Goal: Transaction & Acquisition: Purchase product/service

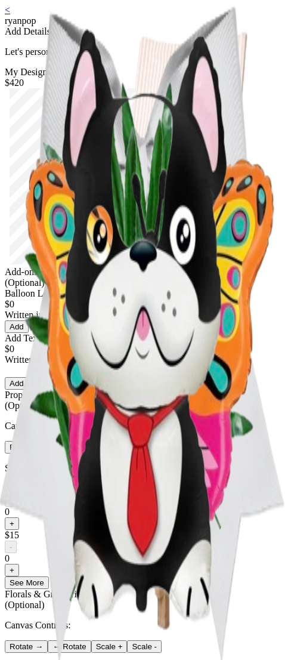
click at [101, 21] on div "ryanpop" at bounding box center [143, 21] width 276 height 11
click at [10, 15] on link "<" at bounding box center [7, 10] width 5 height 10
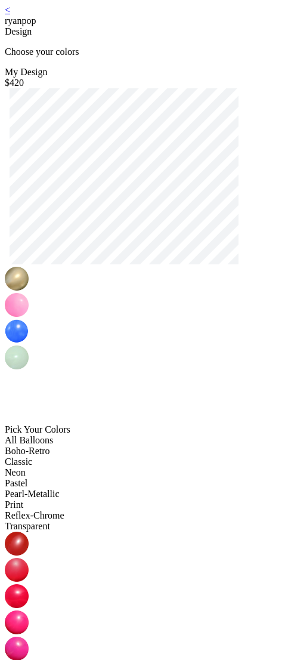
click at [10, 15] on link "<" at bounding box center [7, 10] width 5 height 10
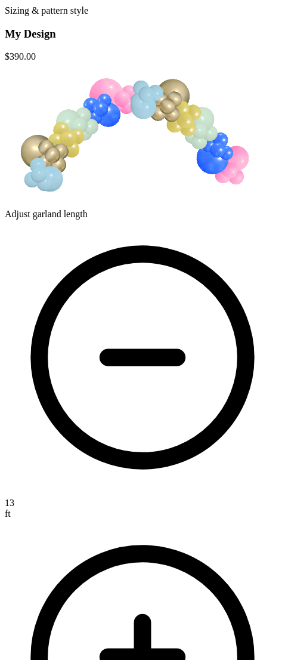
scroll to position [163, 0]
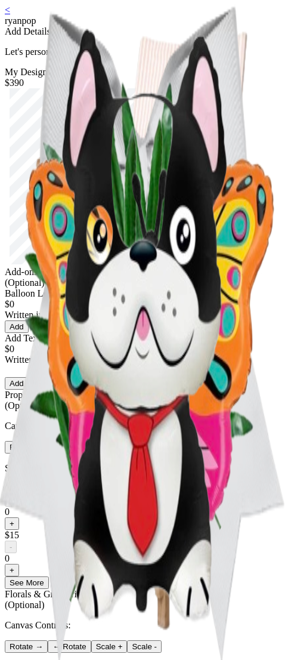
drag, startPoint x: 212, startPoint y: 326, endPoint x: 218, endPoint y: 320, distance: 8.4
click at [211, 326] on div "Add-ons (Optional) Balloon Letters & Numbers $0 Written in foil balloons Genera…" at bounding box center [143, 644] width 276 height 754
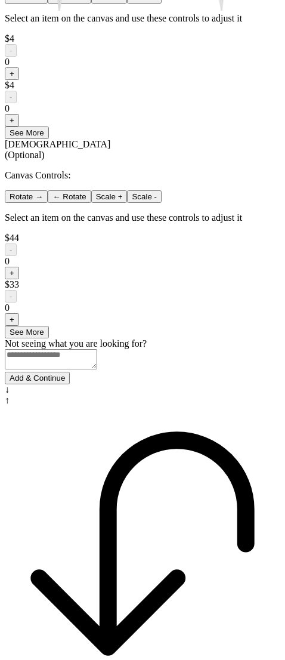
scroll to position [679, 0]
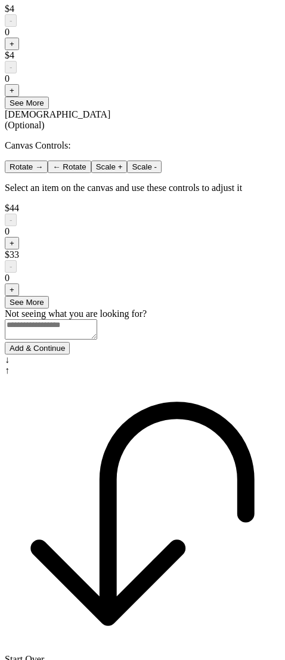
click at [70, 354] on button "Add & Continue" at bounding box center [37, 348] width 65 height 13
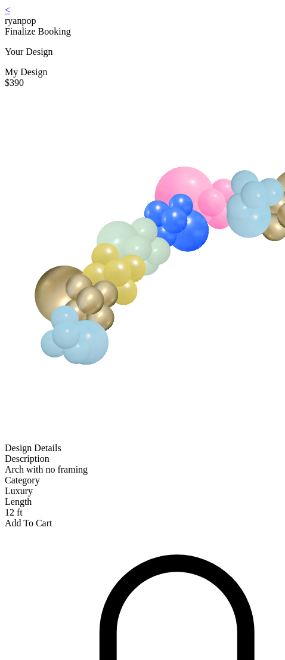
click at [10, 15] on link "<" at bounding box center [7, 10] width 5 height 10
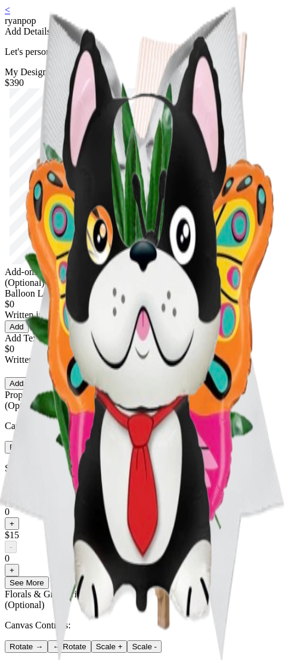
click at [10, 15] on link "<" at bounding box center [7, 10] width 5 height 10
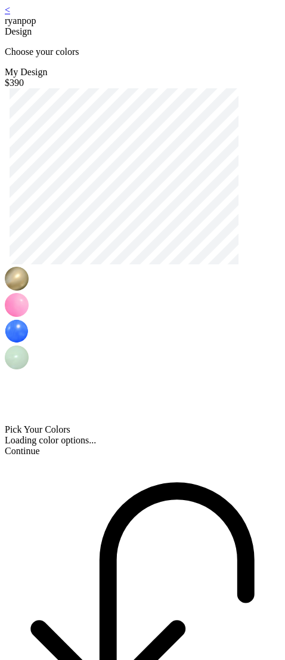
click at [10, 15] on link "<" at bounding box center [7, 10] width 5 height 10
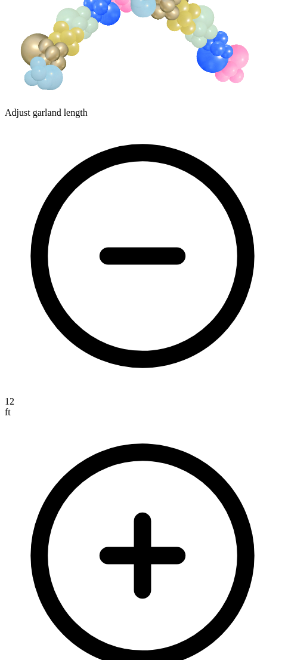
scroll to position [163, 0]
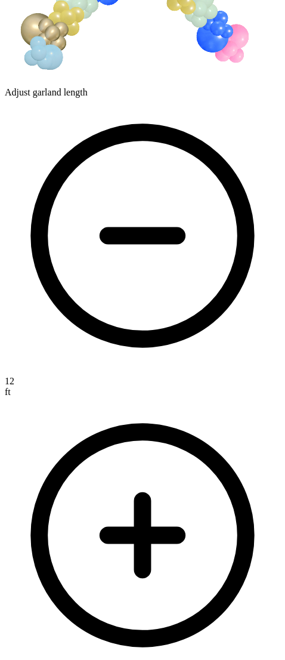
click at [233, 432] on icon at bounding box center [142, 535] width 207 height 207
click at [234, 432] on icon at bounding box center [142, 535] width 207 height 207
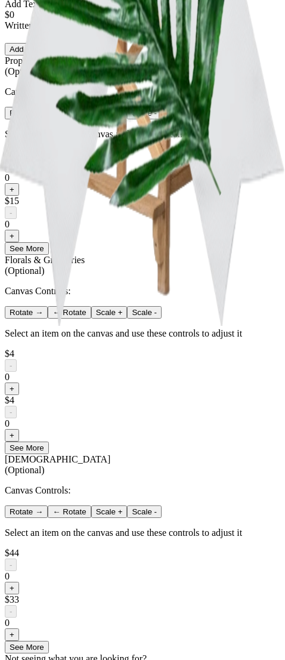
scroll to position [679, 0]
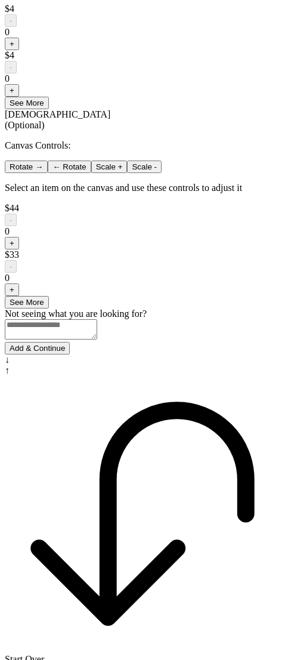
click at [70, 354] on button "Add & Continue" at bounding box center [37, 348] width 65 height 13
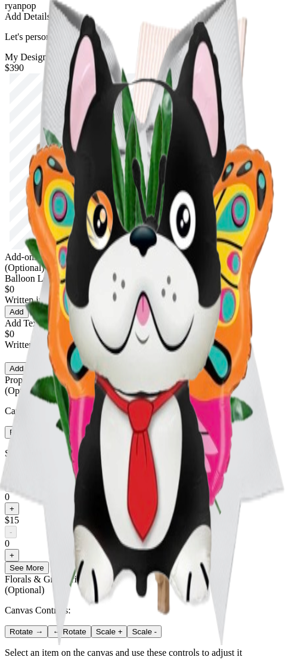
scroll to position [0, 0]
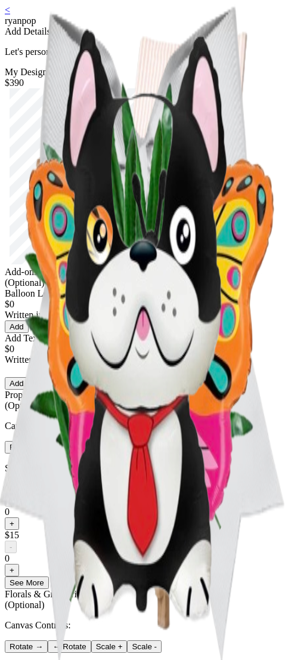
click at [19, 11] on div "< ryanpop" at bounding box center [143, 15] width 276 height 21
click at [10, 15] on link "<" at bounding box center [7, 10] width 5 height 10
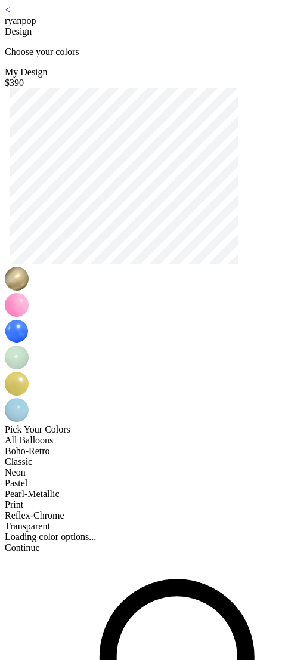
click at [10, 15] on link "<" at bounding box center [7, 10] width 5 height 10
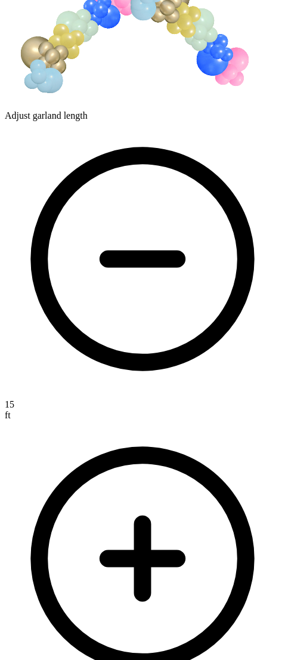
scroll to position [163, 0]
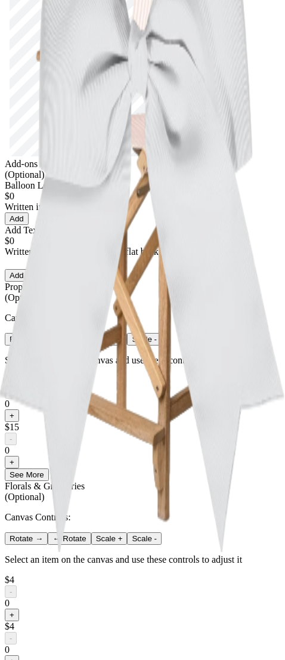
scroll to position [109, 0]
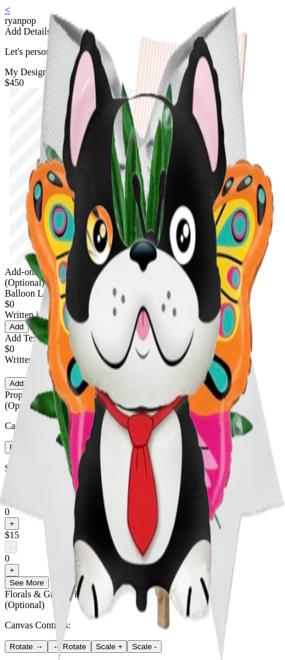
click at [10, 15] on link "<" at bounding box center [7, 10] width 5 height 10
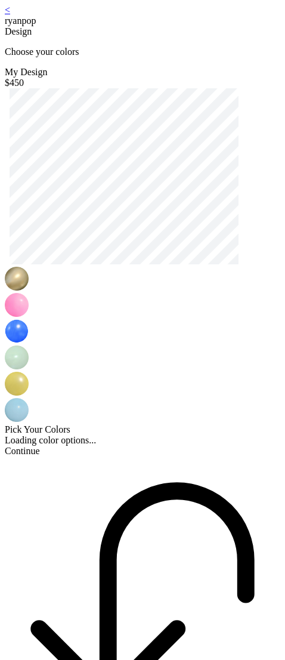
click at [10, 15] on link "<" at bounding box center [7, 10] width 5 height 10
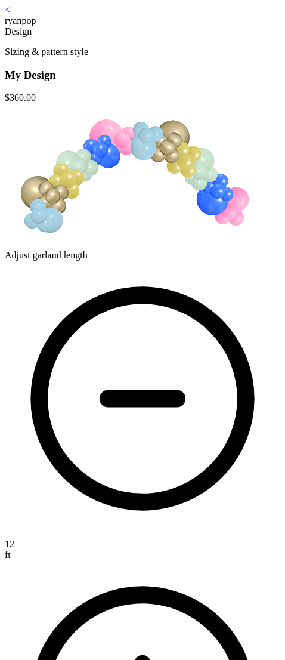
click at [10, 15] on link "<" at bounding box center [7, 10] width 5 height 10
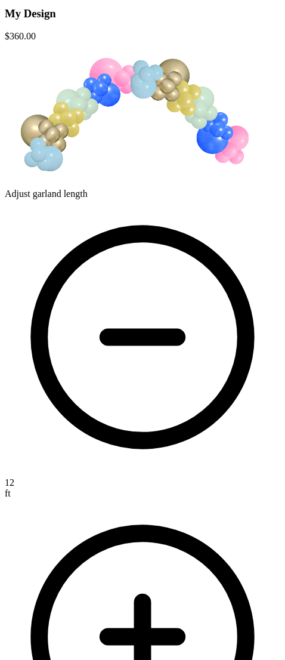
scroll to position [61, 0]
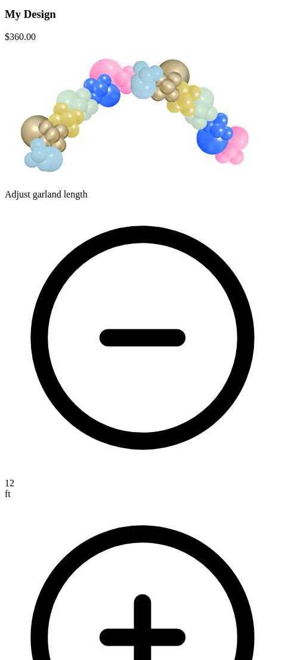
click at [231, 499] on icon at bounding box center [143, 637] width 276 height 276
click at [232, 534] on icon at bounding box center [142, 637] width 207 height 207
drag, startPoint x: 223, startPoint y: 270, endPoint x: 230, endPoint y: 270, distance: 6.6
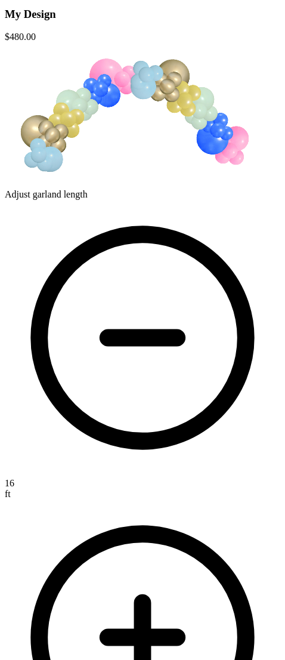
click at [224, 478] on div "16 ft" at bounding box center [143, 488] width 276 height 21
click at [230, 499] on icon at bounding box center [143, 637] width 276 height 276
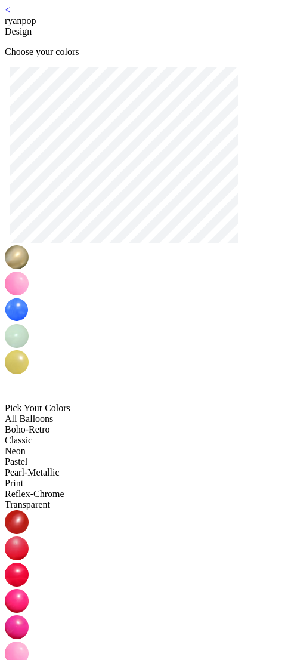
click at [10, 15] on link "<" at bounding box center [7, 10] width 5 height 10
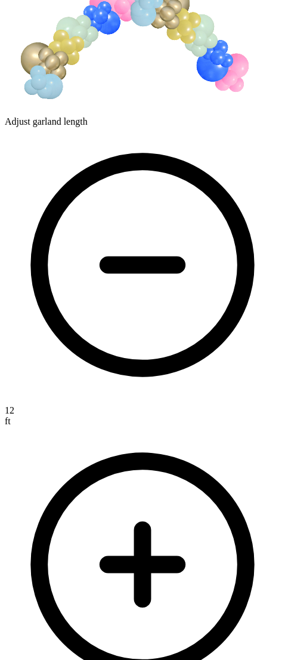
scroll to position [163, 0]
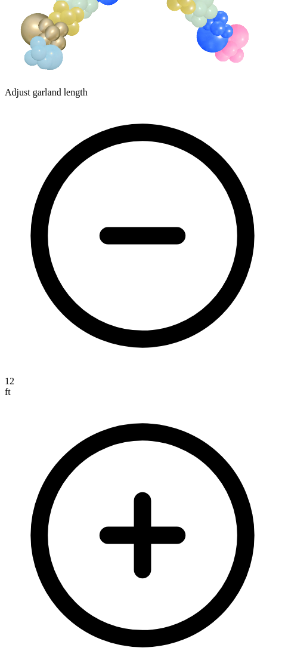
click at [240, 397] on icon at bounding box center [143, 535] width 276 height 276
click at [235, 397] on icon at bounding box center [143, 535] width 276 height 276
click at [232, 432] on icon at bounding box center [142, 535] width 207 height 207
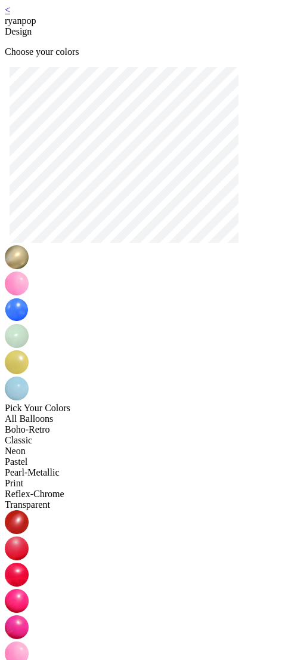
click at [180, 87] on div "Pick Your Colors All Balloons Boho-Retro Classic Neon Pastel Pearl-Metallic Pri…" at bounding box center [143, 643] width 276 height 1152
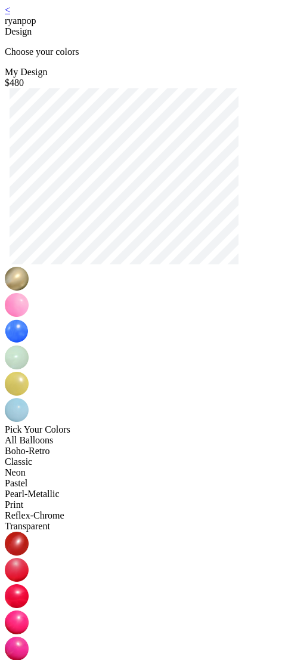
click at [29, 317] on img at bounding box center [17, 305] width 24 height 24
click at [29, 558] on img at bounding box center [17, 570] width 24 height 24
drag, startPoint x: 134, startPoint y: 317, endPoint x: 133, endPoint y: 327, distance: 9.6
click at [29, 319] on img at bounding box center [17, 331] width 24 height 24
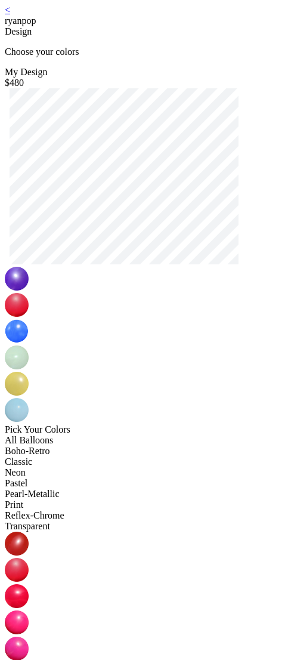
click at [29, 610] on img at bounding box center [17, 622] width 24 height 24
click at [29, 345] on img at bounding box center [17, 357] width 24 height 24
click at [29, 372] on img at bounding box center [17, 384] width 24 height 24
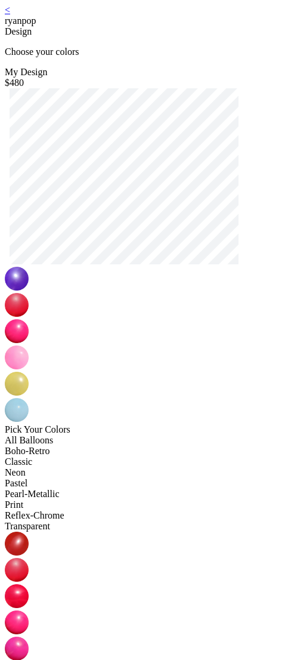
click at [29, 398] on img at bounding box center [17, 410] width 24 height 24
click at [29, 636] on img at bounding box center [17, 648] width 24 height 24
click at [243, 313] on div at bounding box center [143, 345] width 276 height 157
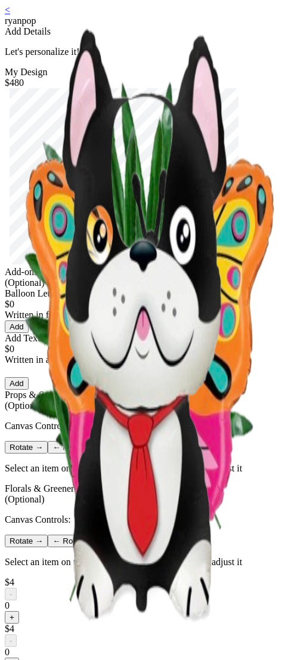
click at [10, 13] on link "<" at bounding box center [7, 10] width 5 height 10
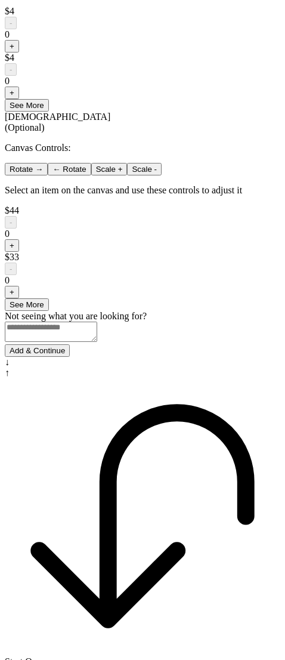
scroll to position [679, 0]
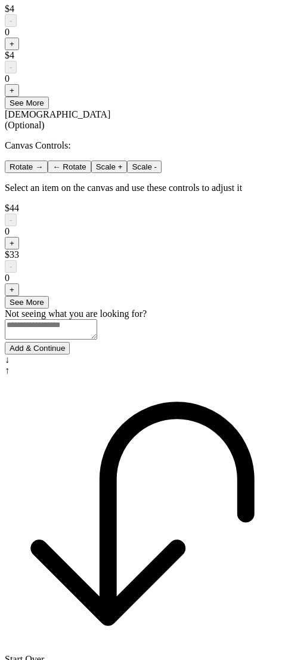
click at [70, 354] on button "Add & Continue" at bounding box center [37, 348] width 65 height 13
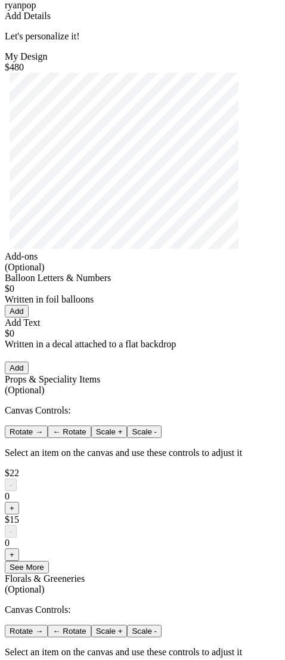
scroll to position [0, 0]
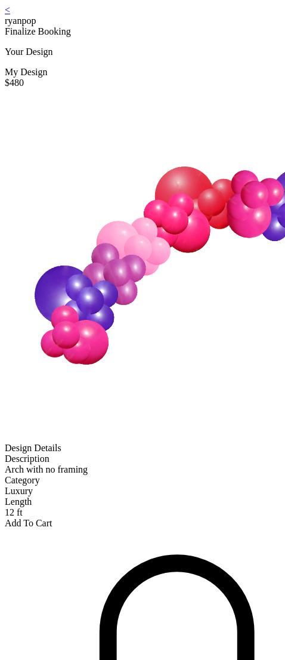
click at [10, 15] on link "<" at bounding box center [7, 10] width 5 height 10
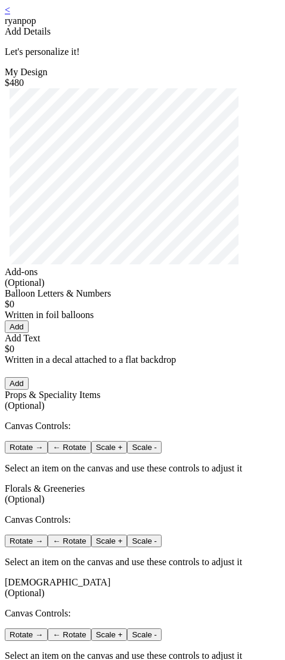
click at [10, 15] on link "<" at bounding box center [7, 10] width 5 height 10
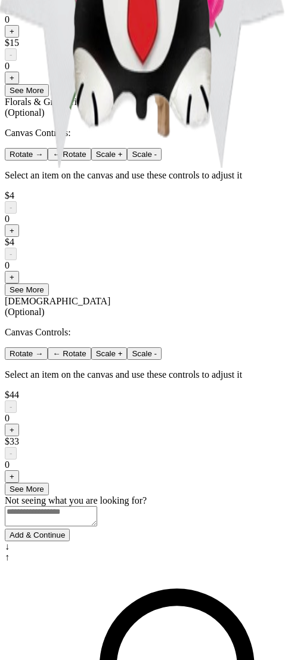
scroll to position [491, 0]
click at [49, 296] on button "See More" at bounding box center [27, 290] width 44 height 13
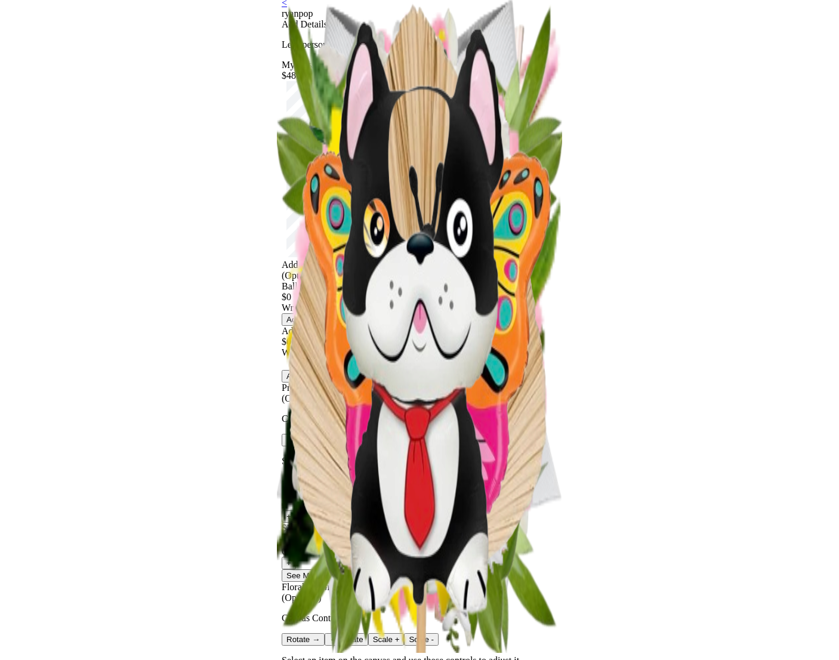
scroll to position [0, 0]
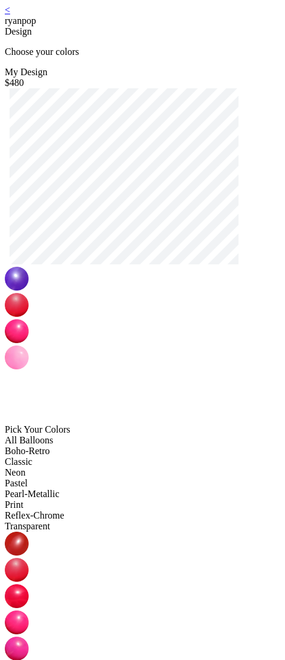
click at [10, 15] on link "<" at bounding box center [7, 10] width 5 height 10
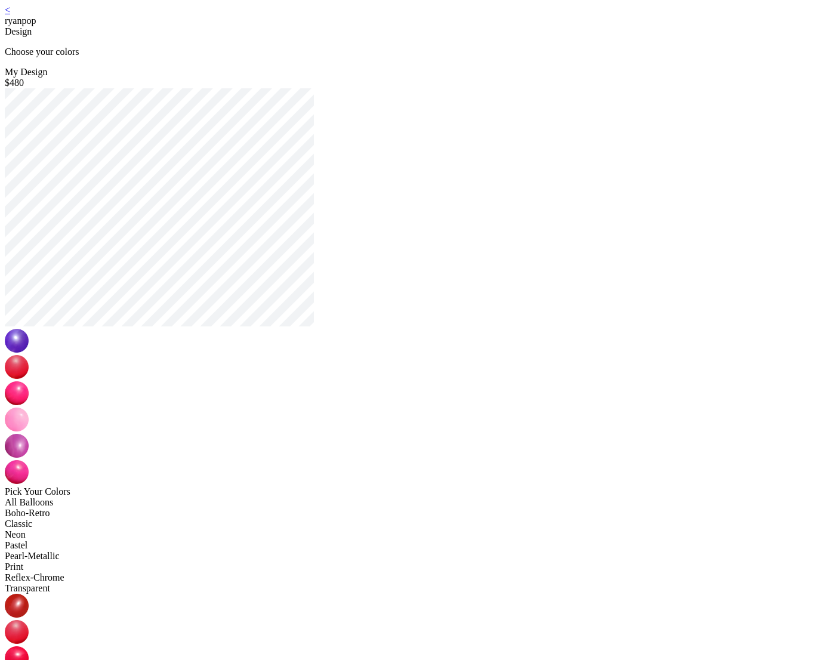
click at [10, 15] on link "<" at bounding box center [7, 10] width 5 height 10
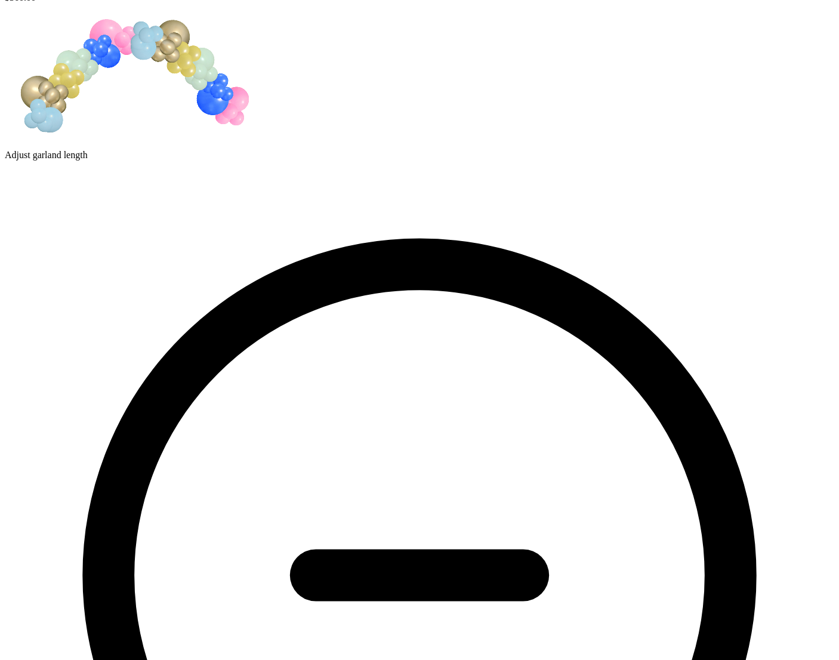
scroll to position [270, 0]
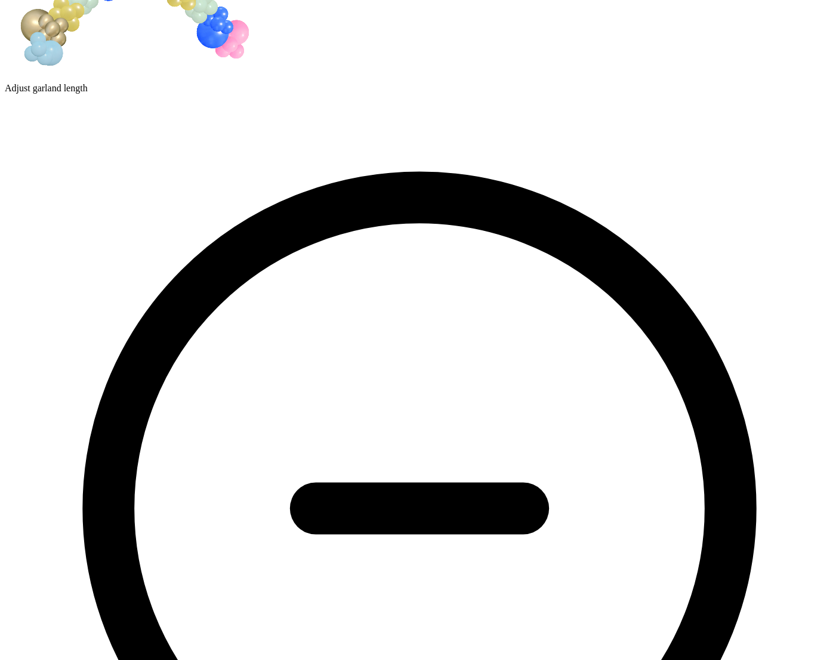
scroll to position [171, 0]
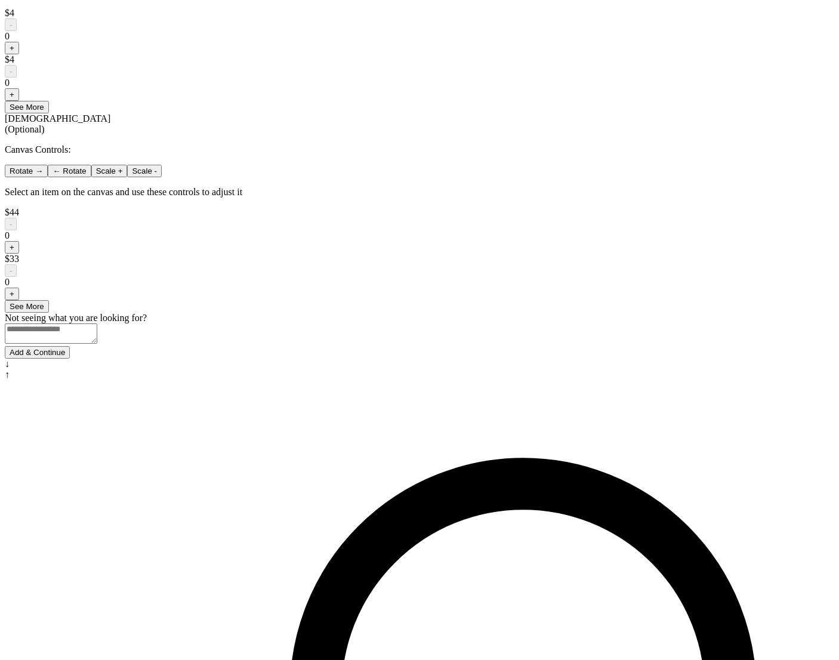
scroll to position [741, 0]
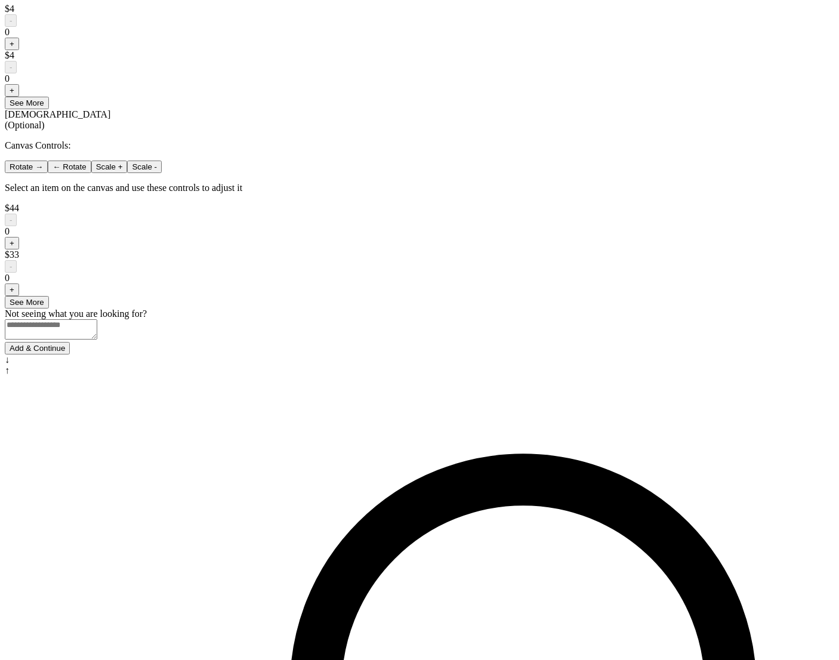
click at [70, 354] on button "Add & Continue" at bounding box center [37, 348] width 65 height 13
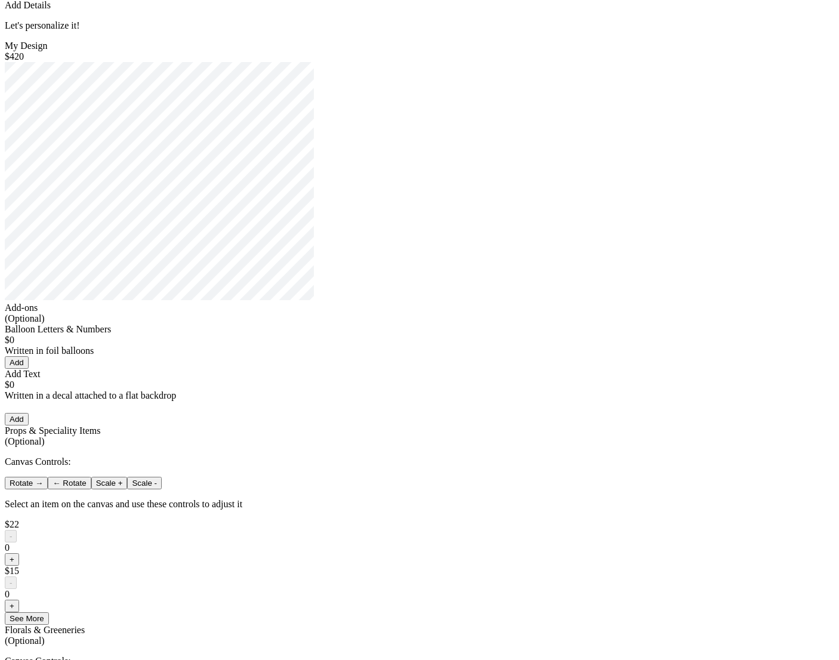
scroll to position [0, 0]
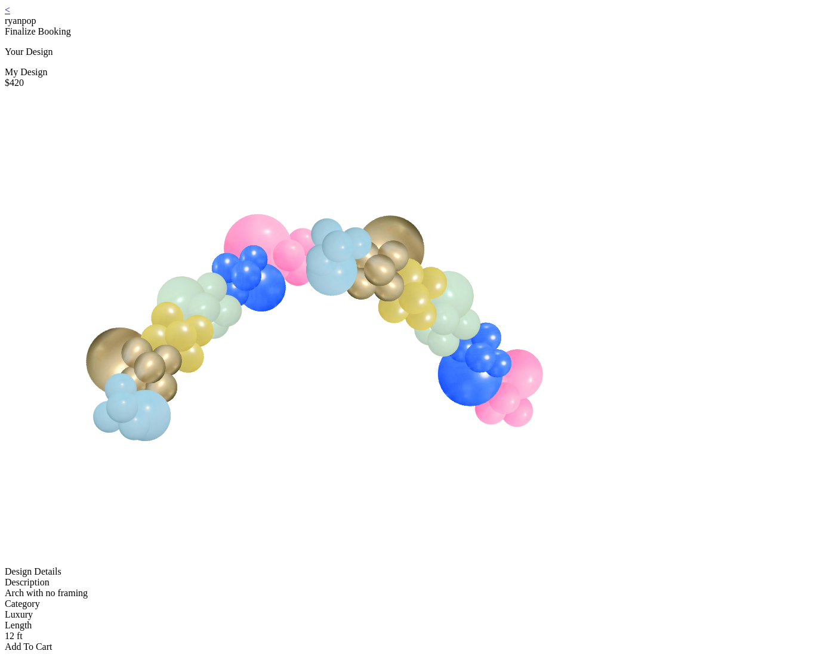
click at [10, 15] on link "<" at bounding box center [7, 10] width 5 height 10
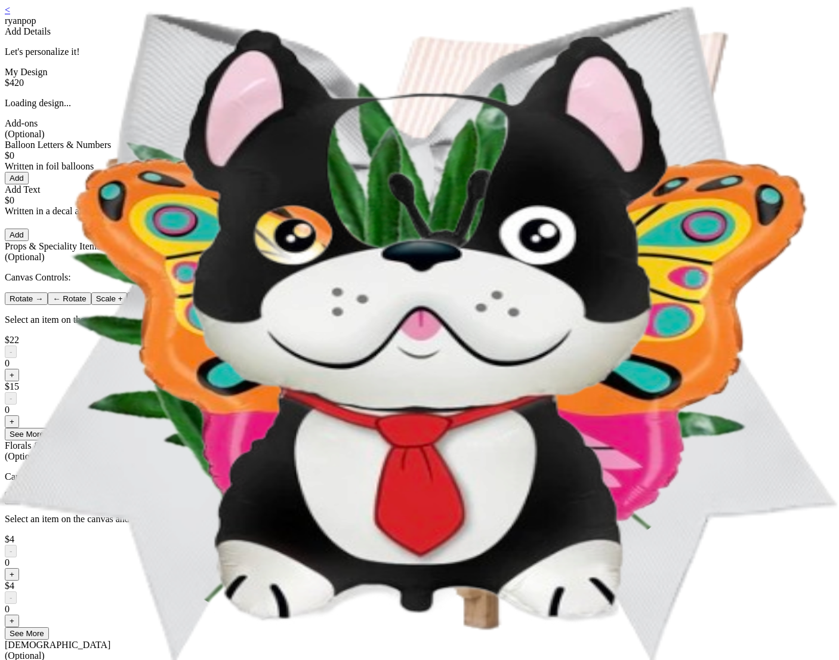
click at [594, 299] on div "< ryanpop Add Details Let's personalize it! My Design $420 Loading design... Ad…" at bounding box center [419, 445] width 829 height 880
click at [10, 15] on link "<" at bounding box center [7, 10] width 5 height 10
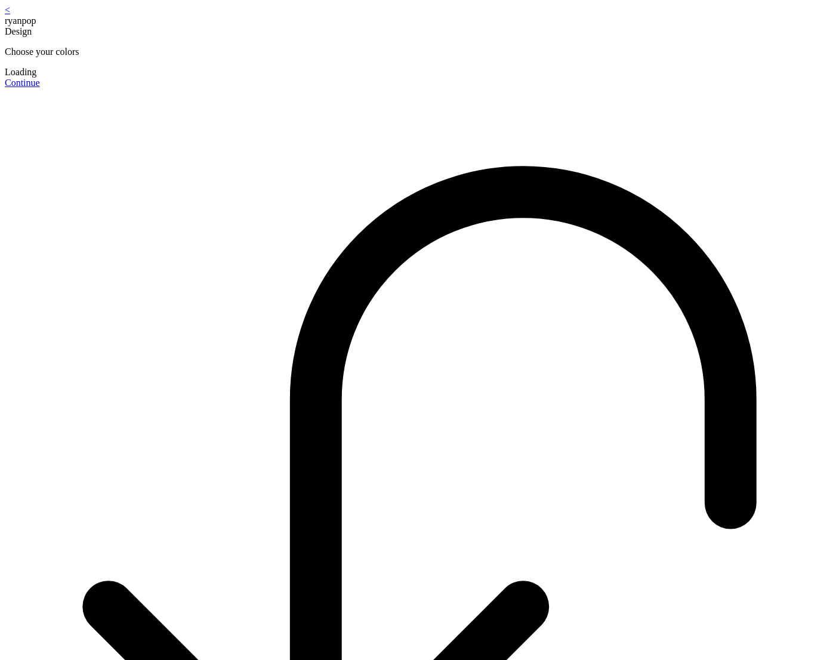
click at [10, 15] on link "<" at bounding box center [7, 10] width 5 height 10
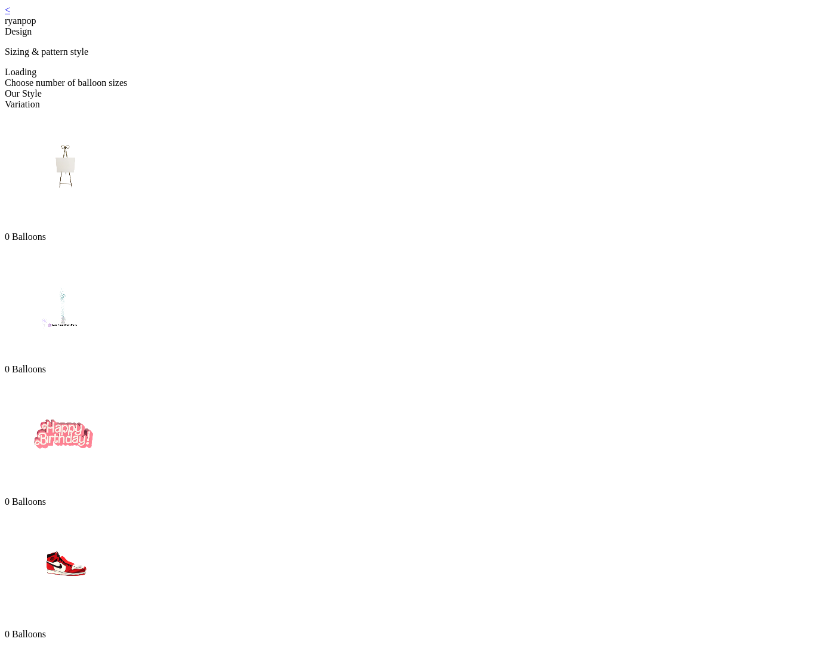
click at [10, 15] on link "<" at bounding box center [7, 10] width 5 height 10
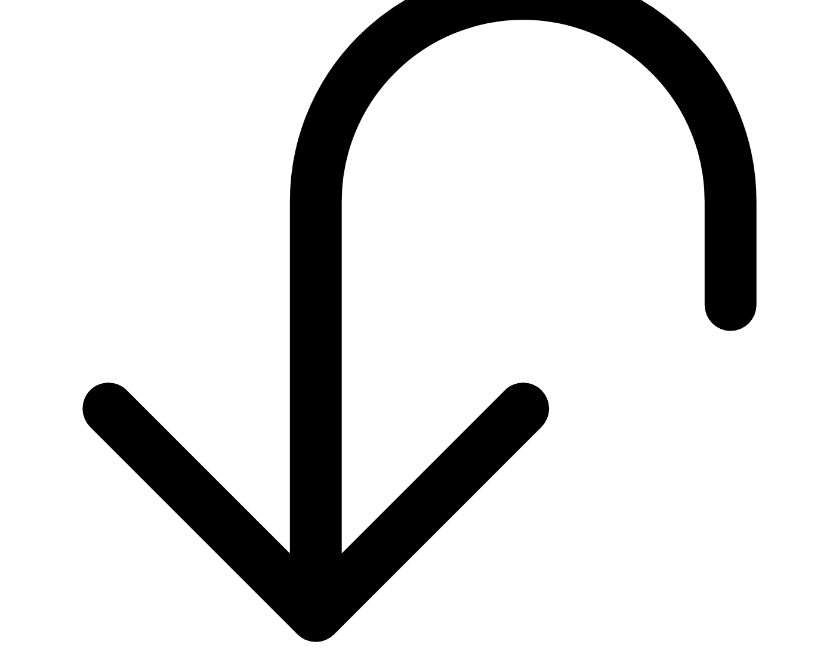
scroll to position [889, 0]
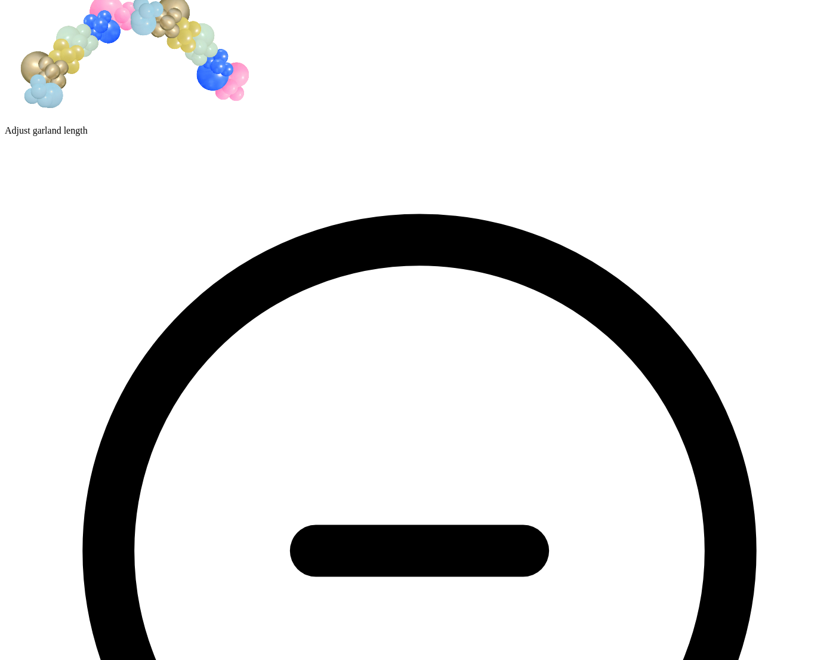
scroll to position [270, 0]
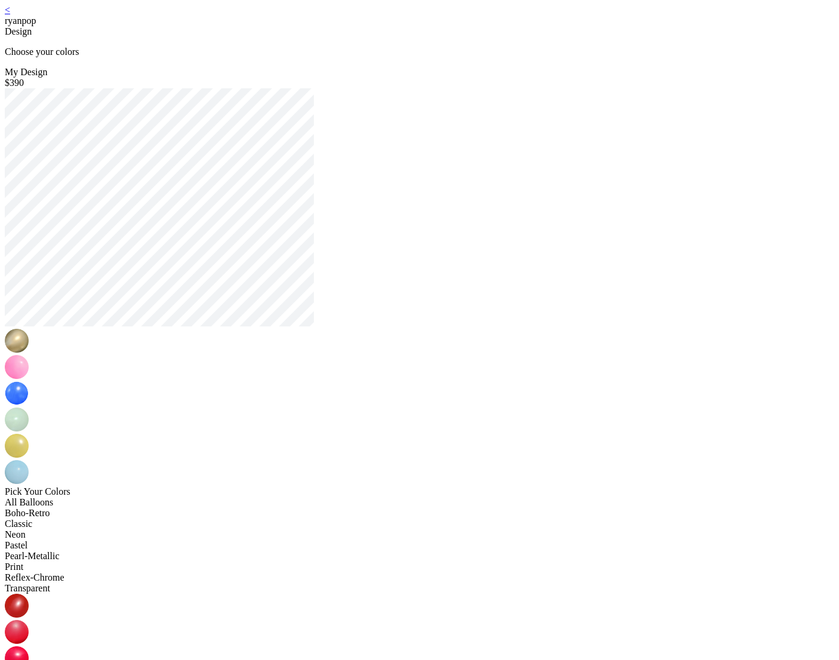
click at [10, 15] on link "<" at bounding box center [7, 10] width 5 height 10
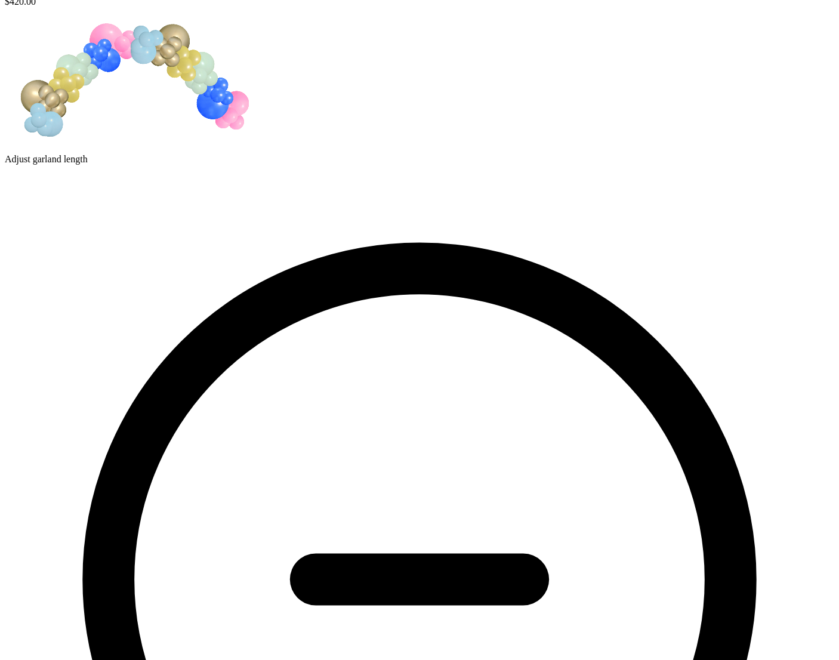
scroll to position [270, 0]
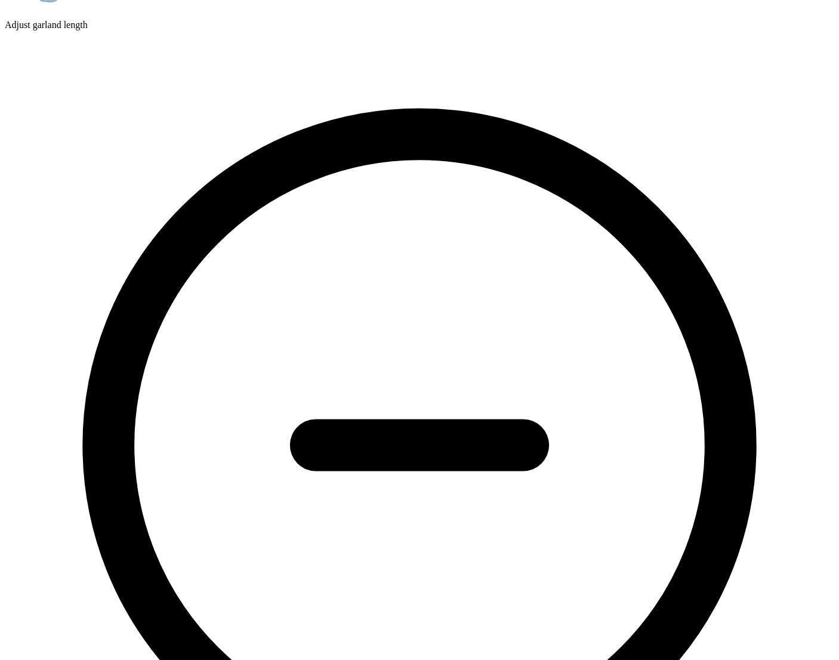
scroll to position [242, 0]
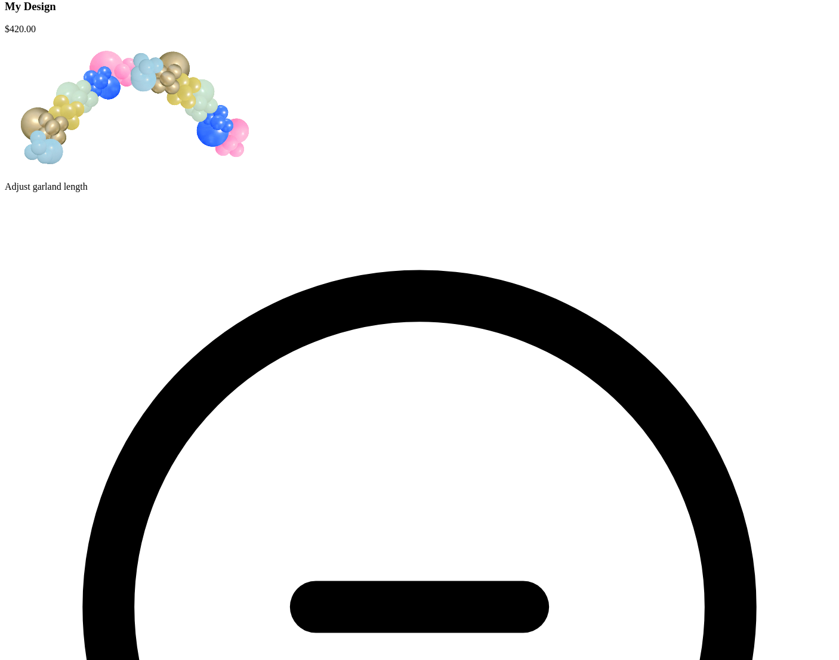
scroll to position [270, 0]
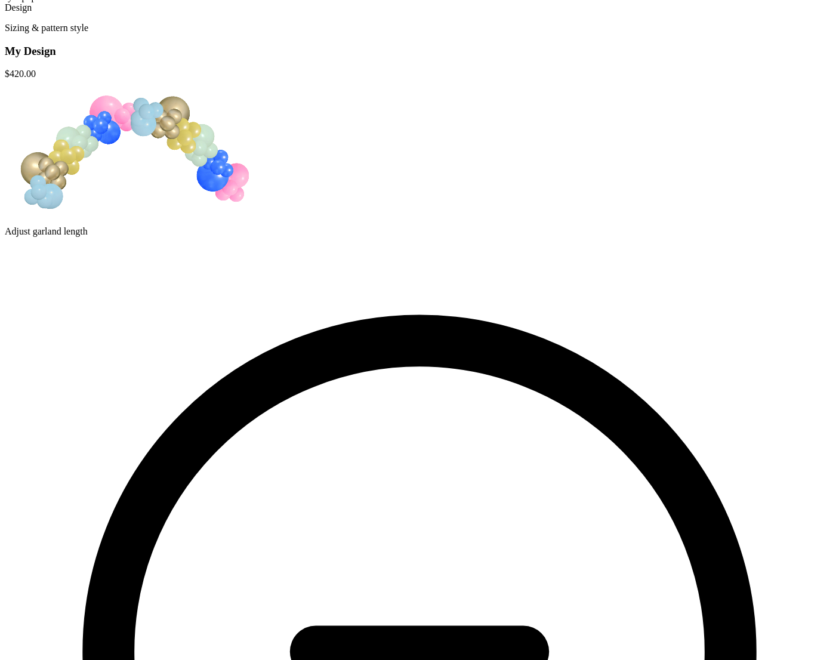
scroll to position [0, 0]
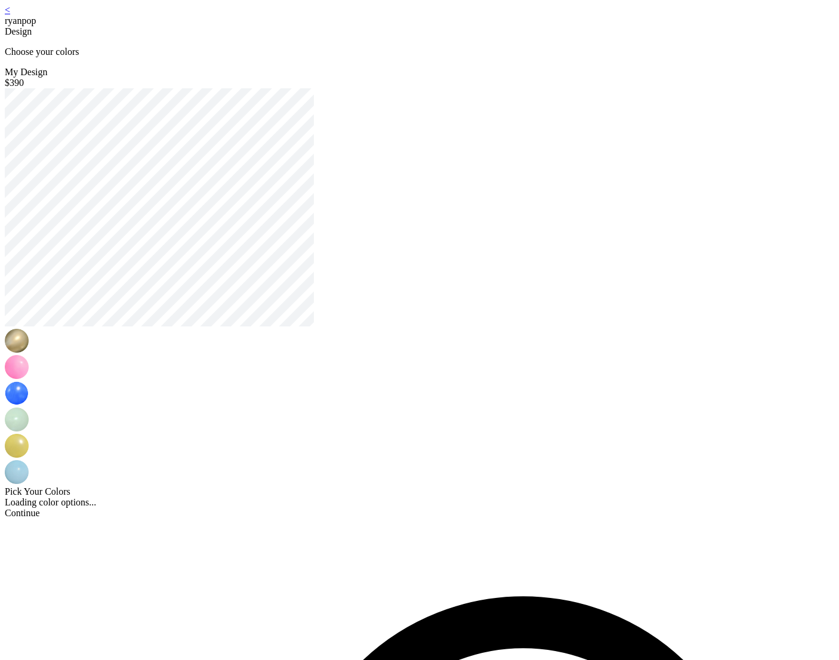
click at [10, 15] on link "<" at bounding box center [7, 10] width 5 height 10
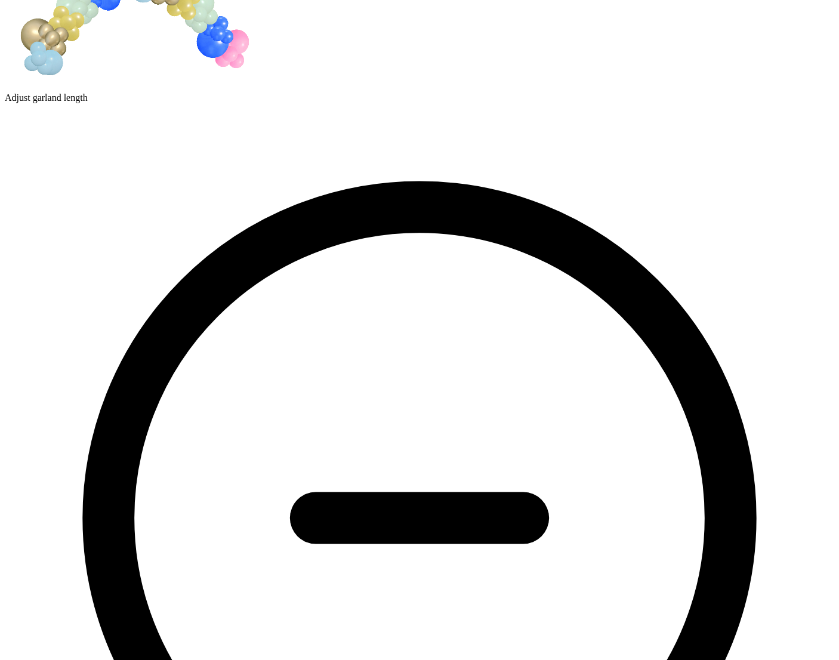
scroll to position [154, 0]
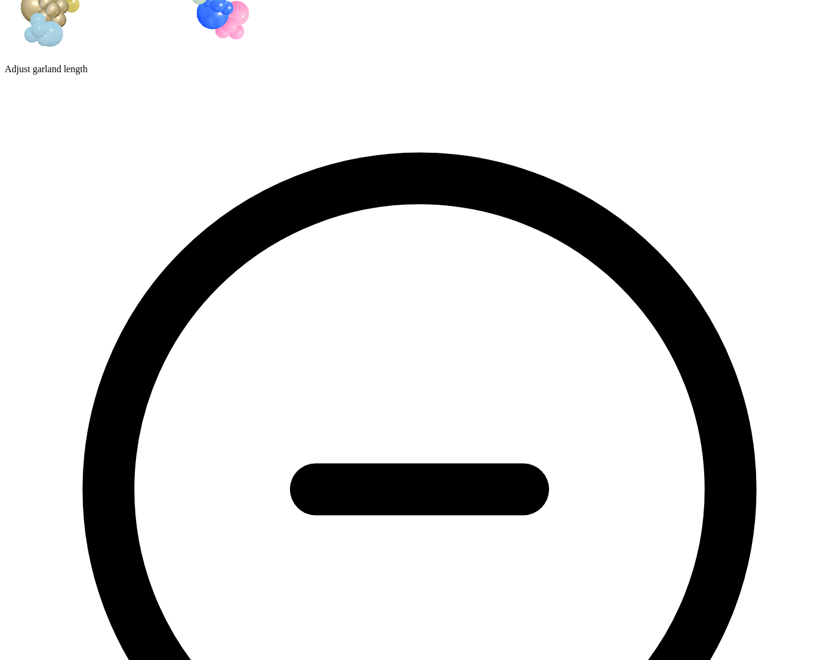
scroll to position [64, 0]
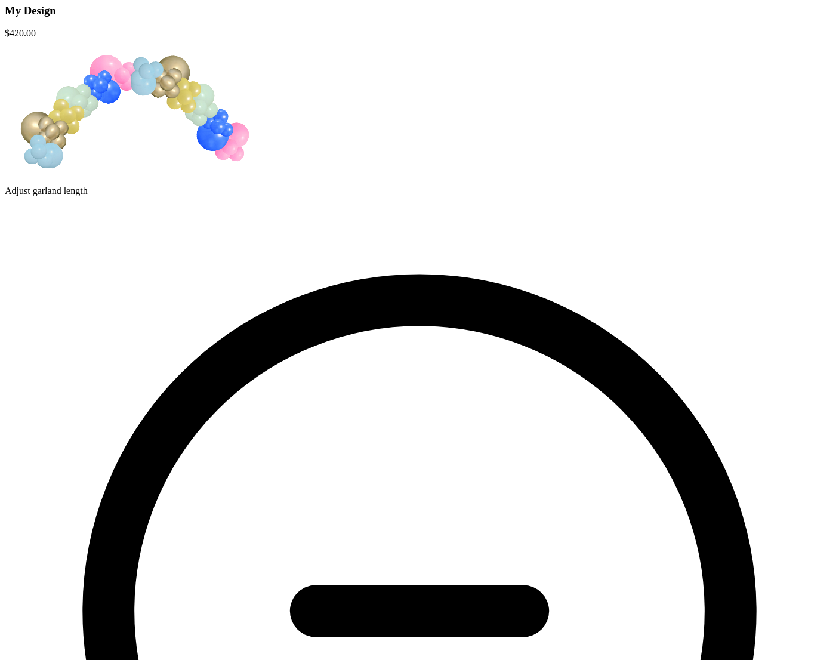
click at [458, 300] on icon at bounding box center [420, 611] width 622 height 622
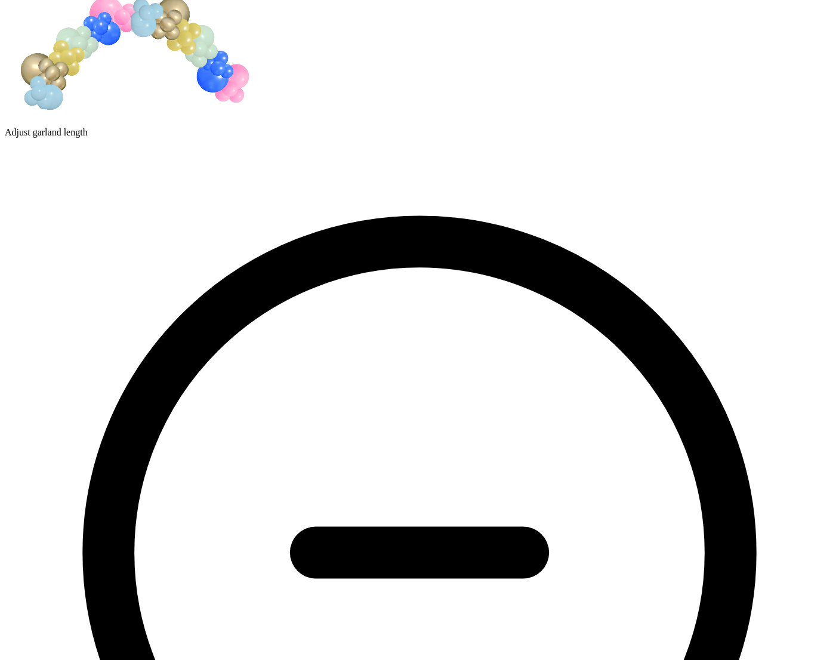
scroll to position [0, 0]
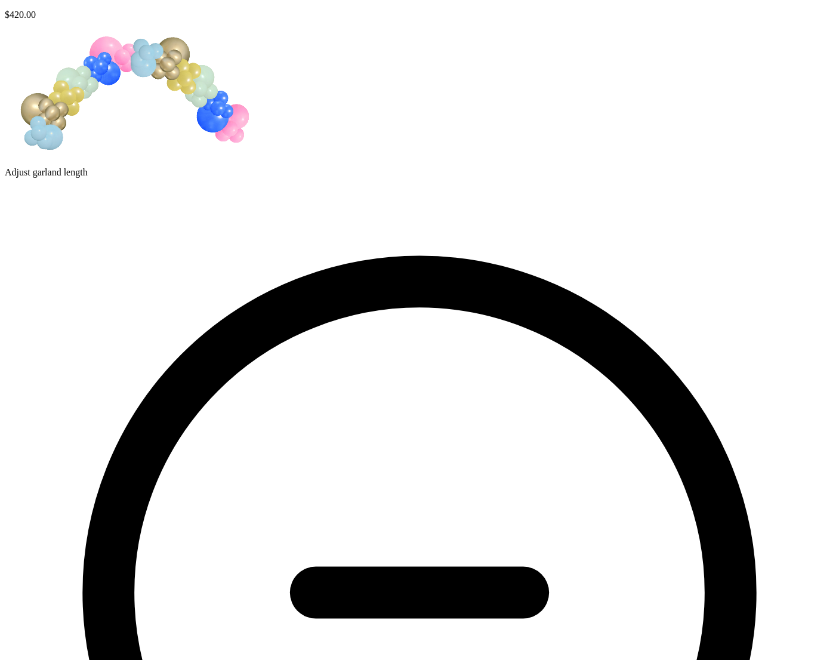
scroll to position [270, 0]
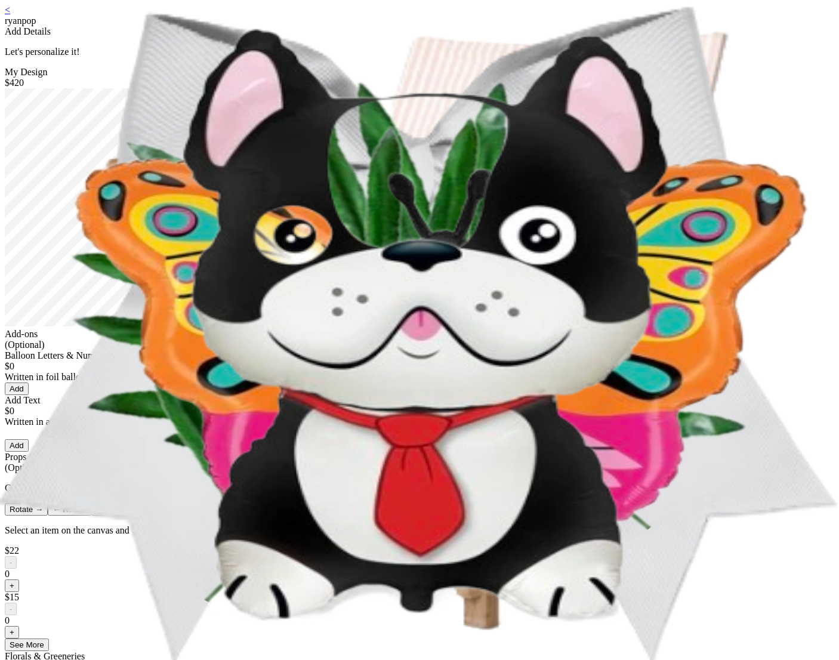
click at [10, 15] on link "<" at bounding box center [7, 10] width 5 height 10
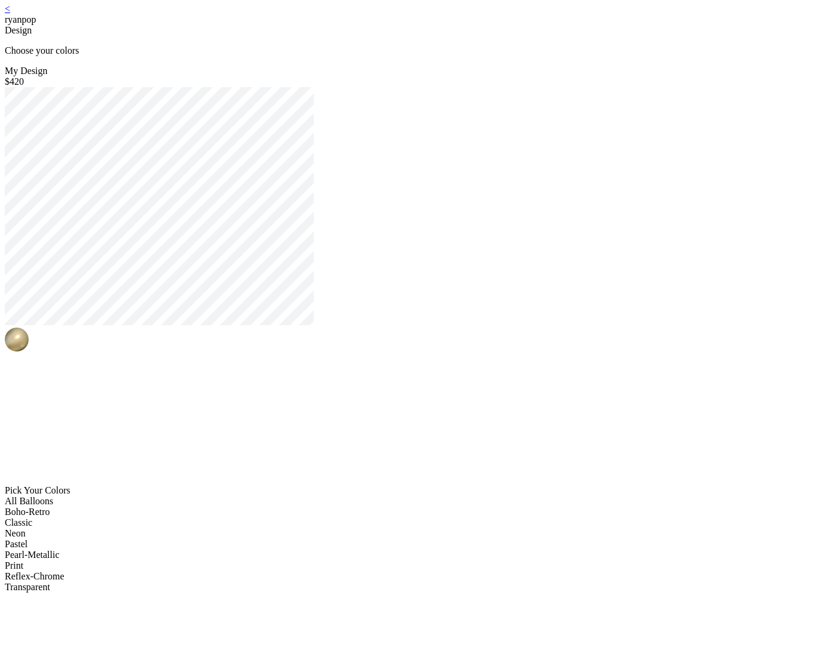
scroll to position [2, 0]
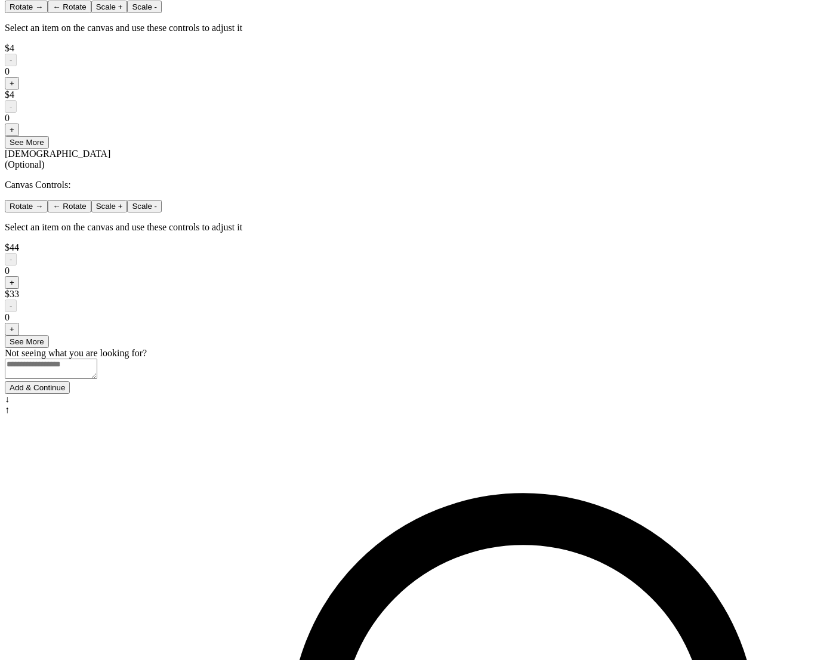
scroll to position [716, 0]
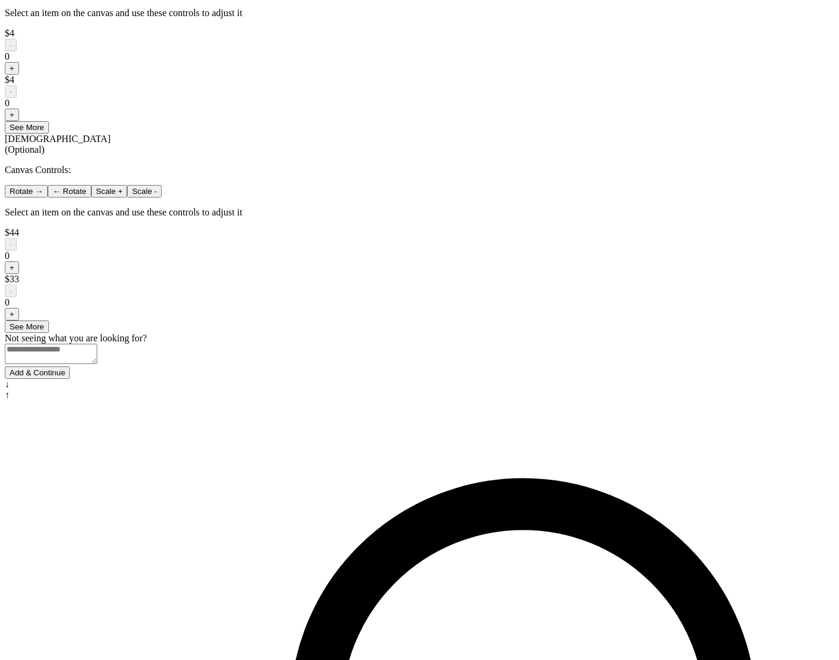
click at [70, 379] on button "Add & Continue" at bounding box center [37, 372] width 65 height 13
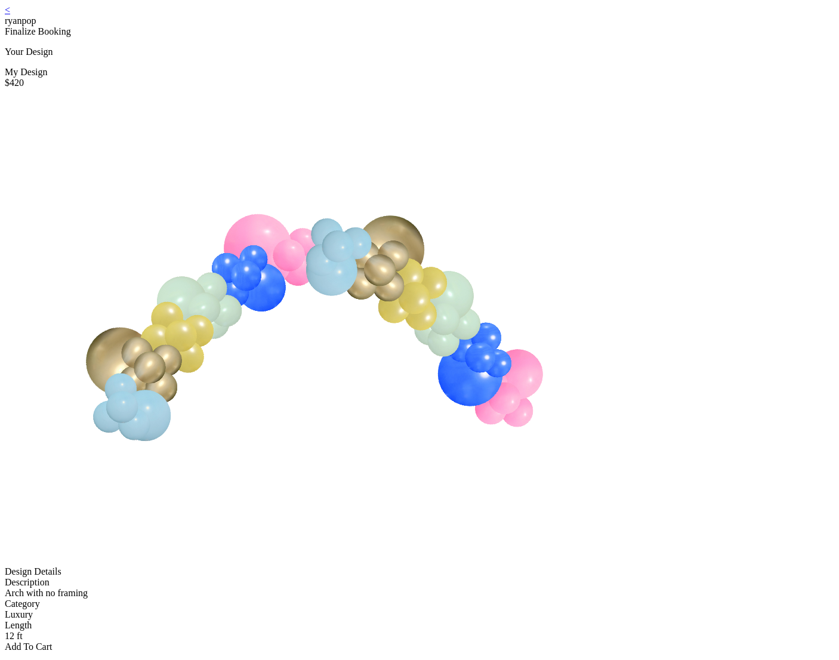
click at [415, 52] on p "Your Design" at bounding box center [419, 52] width 829 height 11
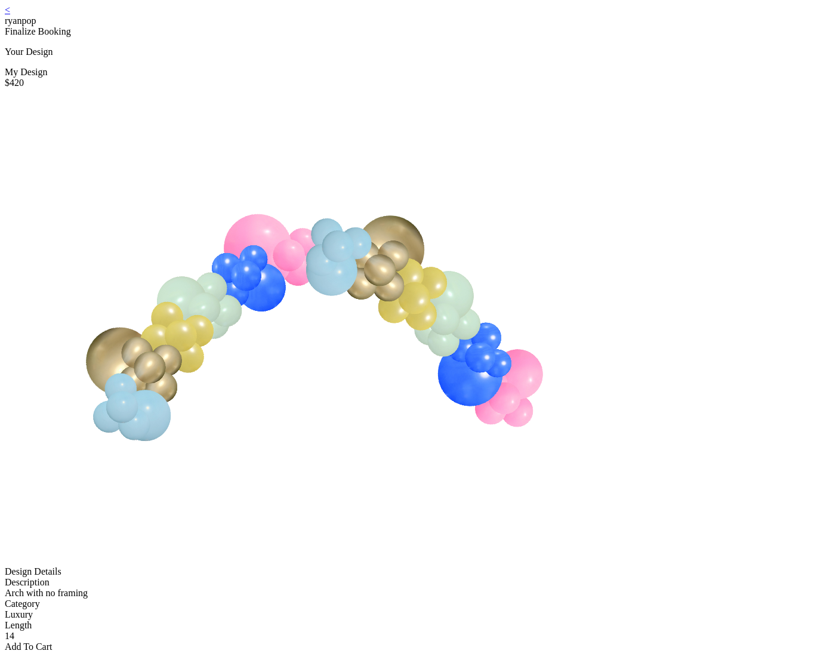
click at [459, 641] on div "Add To Cart" at bounding box center [419, 646] width 829 height 11
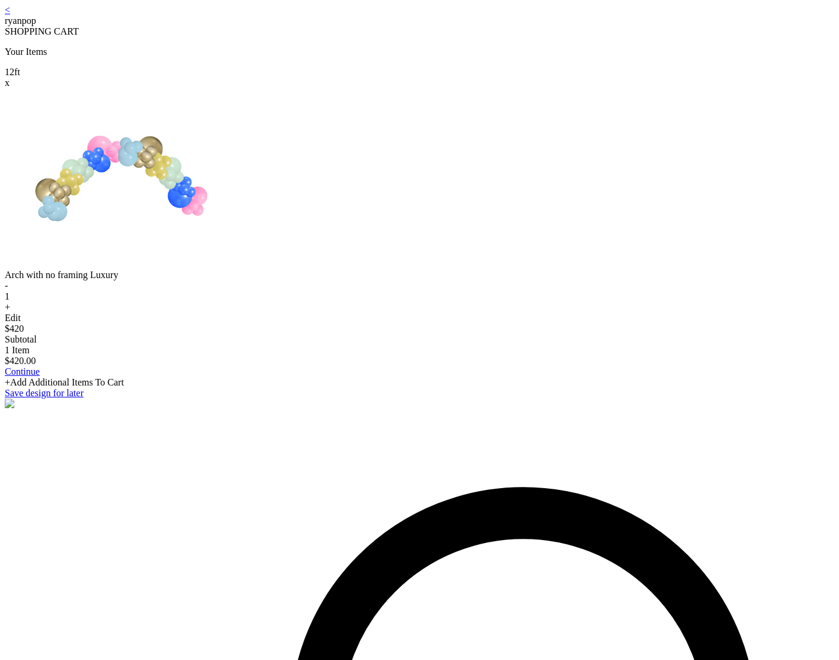
click at [509, 52] on div "< ryanpop SHOPPING CART Your Items 12 ft x Arch with no framing Luxury - 1 + Ed…" at bounding box center [419, 207] width 829 height 404
click at [237, 146] on img at bounding box center [121, 177] width 233 height 179
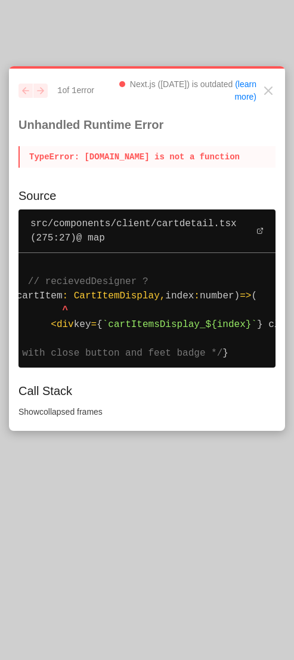
scroll to position [0, 95]
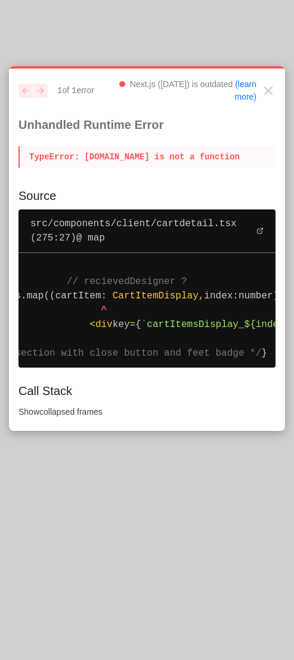
click at [188, 309] on pre "273 | { 274 | // recievedDesigner ? > 275 | cartItems . map((cartItem : CartIte…" at bounding box center [146, 310] width 257 height 115
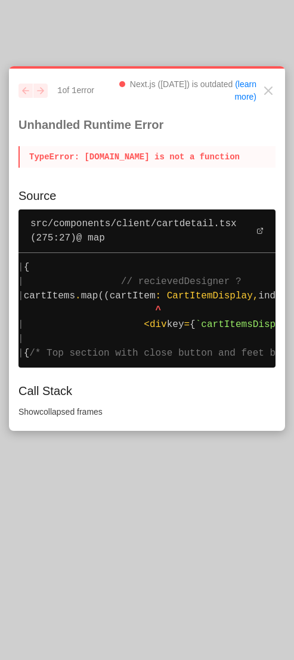
scroll to position [0, 0]
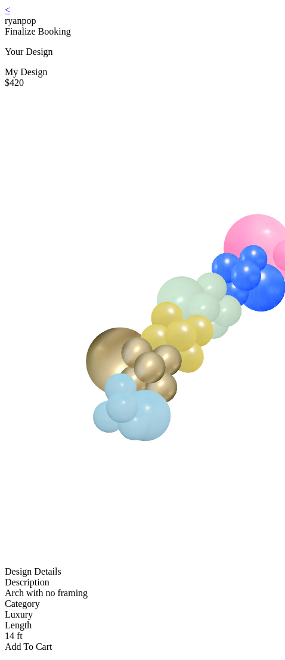
click at [138, 641] on div "Add To Cart" at bounding box center [143, 646] width 276 height 11
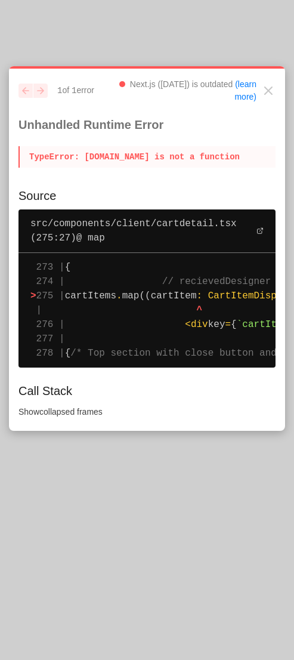
click at [132, 74] on div "previous next 1 of 1 error Next.js ([DATE]) is outdated (learn more) Unhandled …" at bounding box center [147, 248] width 276 height 364
click at [168, 301] on pre "273 | { 274 | // recievedDesigner ? > 275 | cartItems . map((cartItem : CartIte…" at bounding box center [146, 310] width 257 height 115
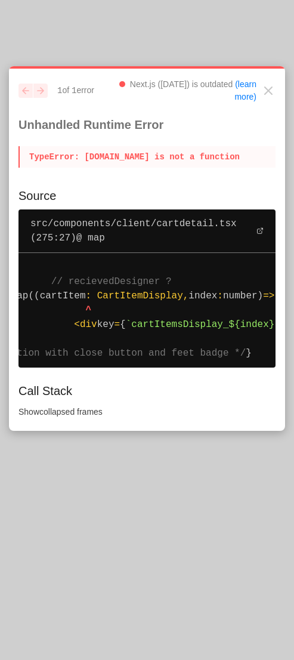
scroll to position [0, 119]
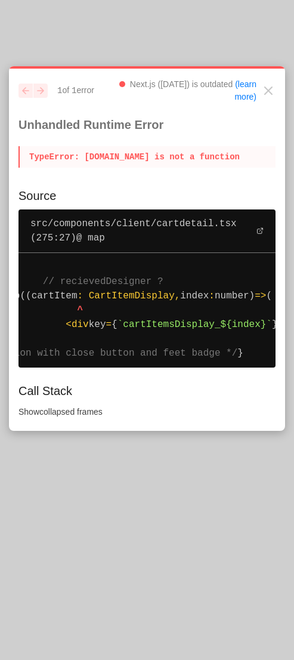
click at [78, 292] on span "map((cartItem" at bounding box center [40, 295] width 75 height 11
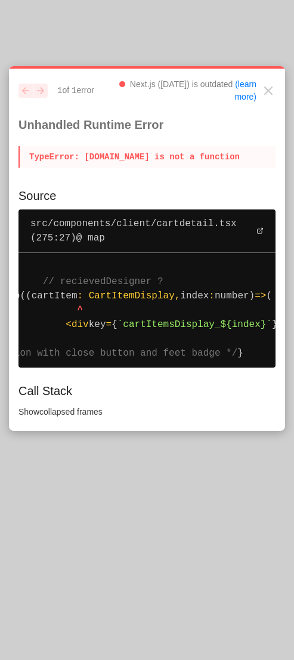
click at [78, 292] on span "map((cartItem" at bounding box center [40, 295] width 75 height 11
click at [78, 297] on span "map((cartItem" at bounding box center [40, 295] width 75 height 11
drag, startPoint x: 123, startPoint y: 290, endPoint x: 42, endPoint y: 299, distance: 81.5
click at [42, 299] on pre "273 | { 274 | // recievedDesigner ? > 275 | cartItems . map((cartItem : CartIte…" at bounding box center [146, 310] width 257 height 115
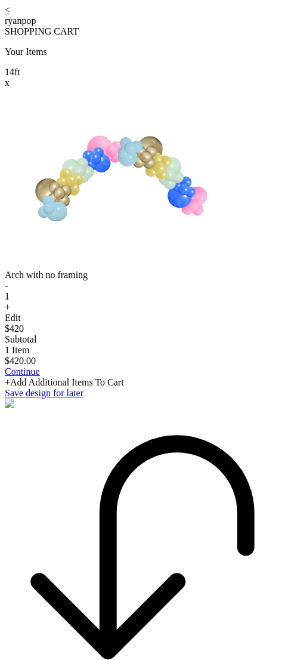
click at [208, 267] on img at bounding box center [121, 177] width 233 height 179
